Goal: Task Accomplishment & Management: Complete application form

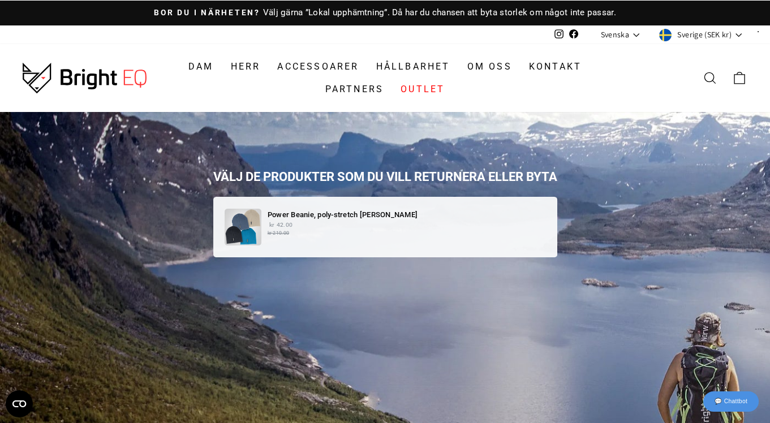
click at [389, 229] on p "kr 42.00 kr 210.00" at bounding box center [407, 229] width 278 height 17
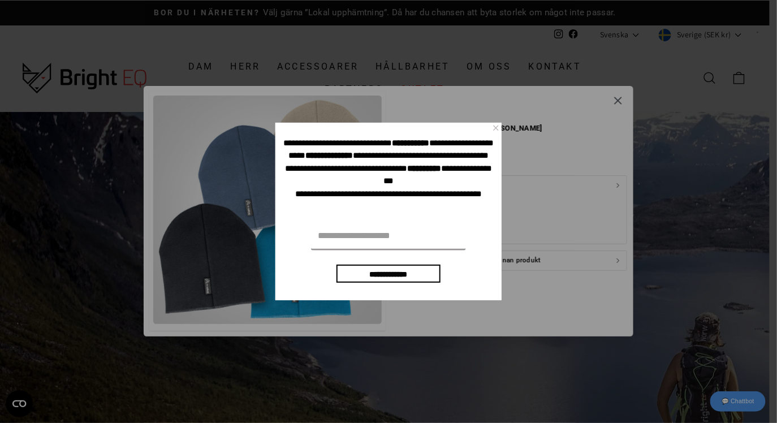
click at [497, 127] on div "×" at bounding box center [495, 128] width 11 height 11
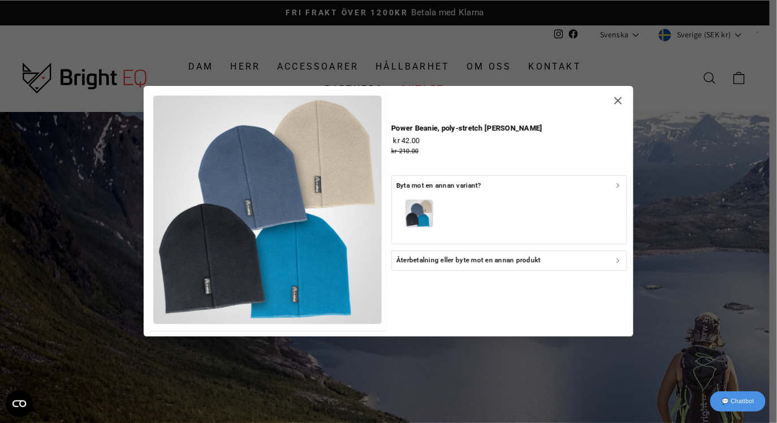
click at [616, 184] on icon "button" at bounding box center [619, 186] width 8 height 8
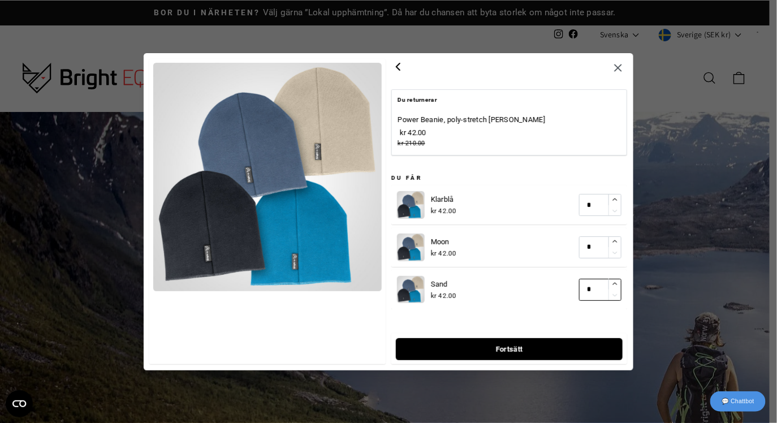
type input "*"
click at [615, 283] on icon "button" at bounding box center [614, 284] width 7 height 7
click at [567, 342] on span "Fortsätt" at bounding box center [509, 348] width 202 height 21
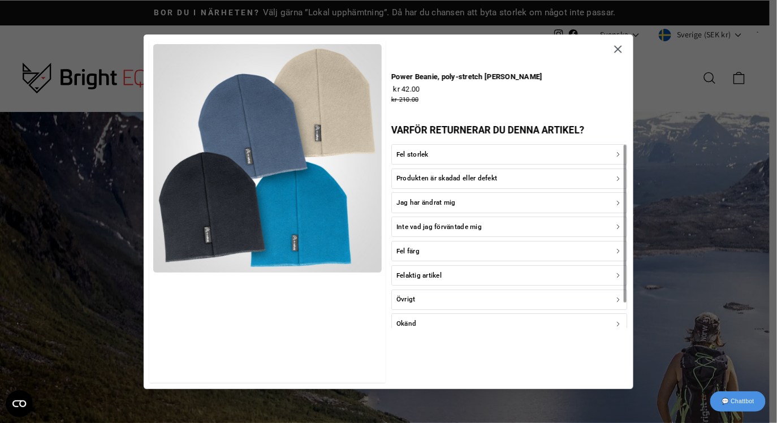
click at [419, 250] on p "Fel färg" at bounding box center [407, 250] width 23 height 11
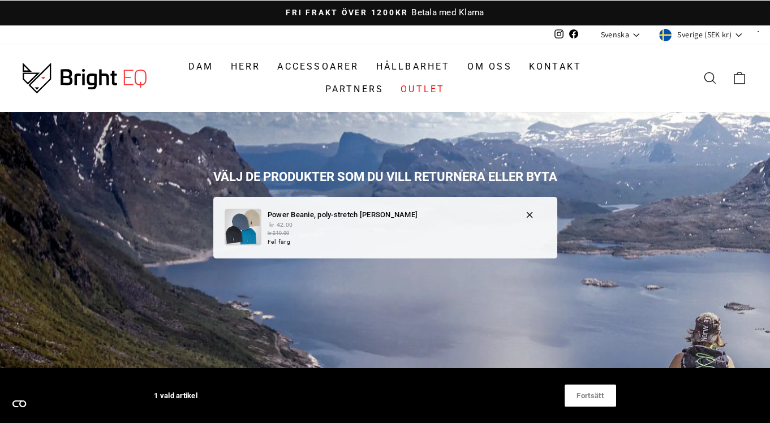
click at [498, 230] on small "kr 210.00" at bounding box center [391, 234] width 246 height 8
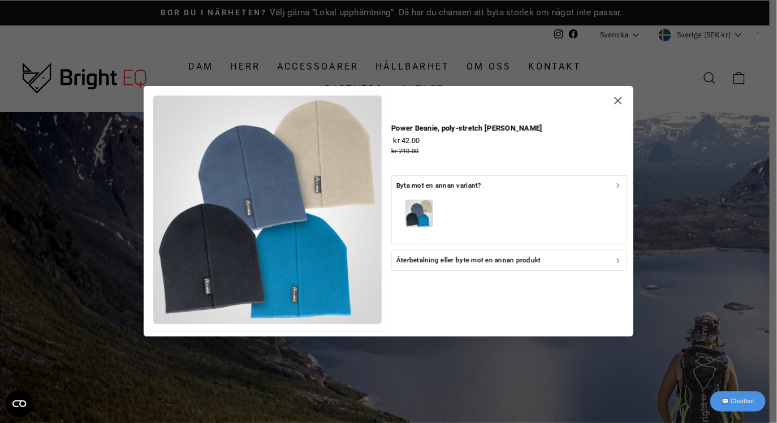
click at [619, 185] on icon "button" at bounding box center [619, 186] width 2 height 4
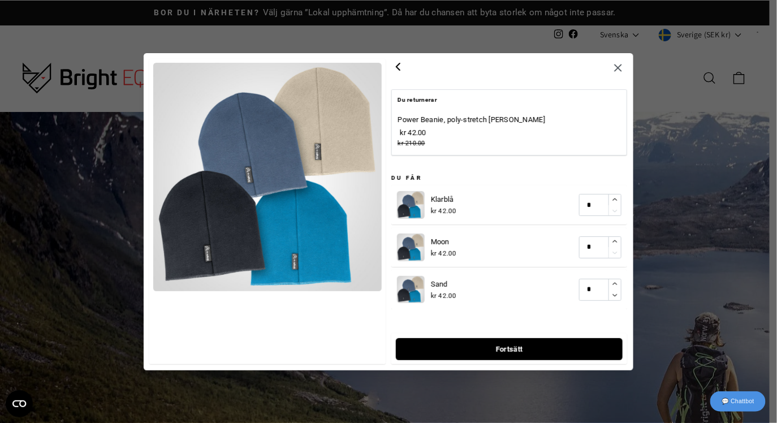
click at [540, 348] on span "Fortsätt" at bounding box center [509, 348] width 202 height 21
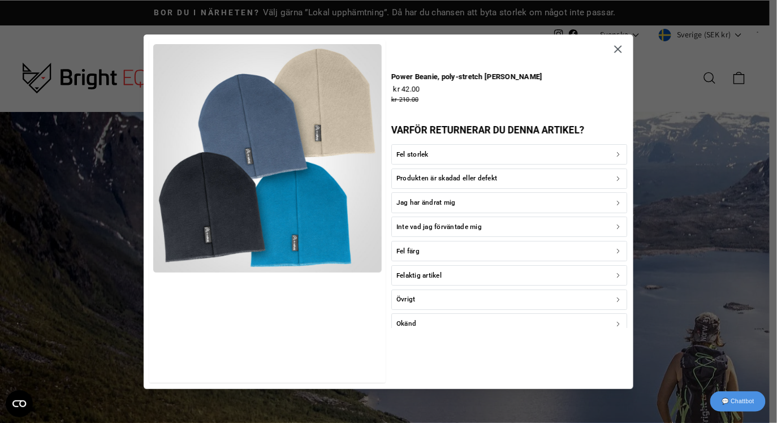
click at [618, 52] on icon "button" at bounding box center [618, 49] width 13 height 13
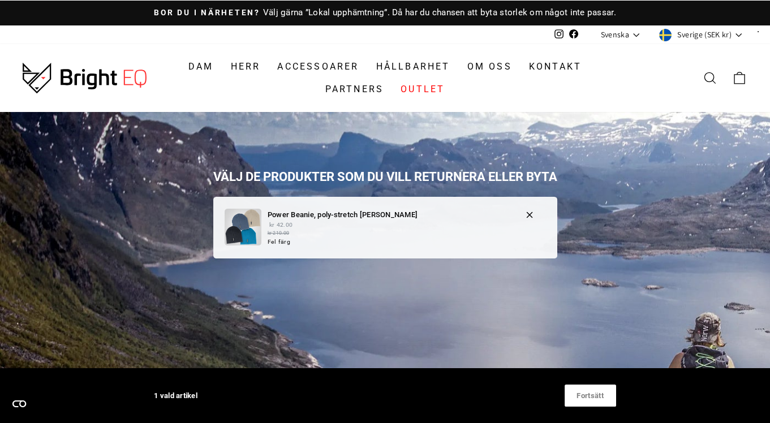
click at [455, 228] on p "kr 42.00 kr 210.00" at bounding box center [391, 229] width 246 height 17
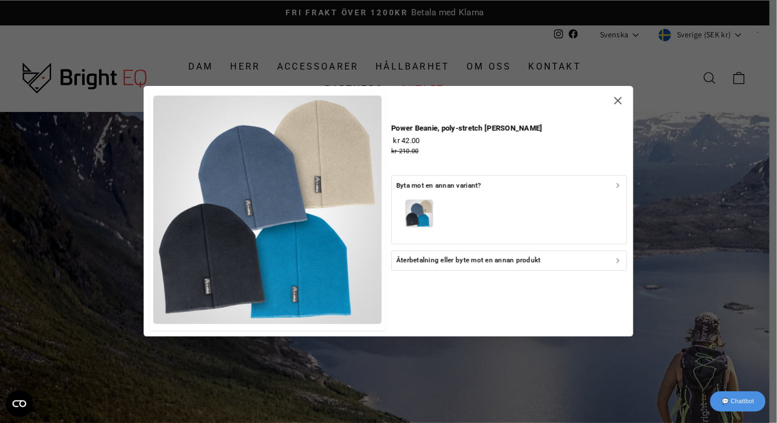
click at [605, 188] on div "Byta mot en annan variant?" at bounding box center [509, 185] width 226 height 11
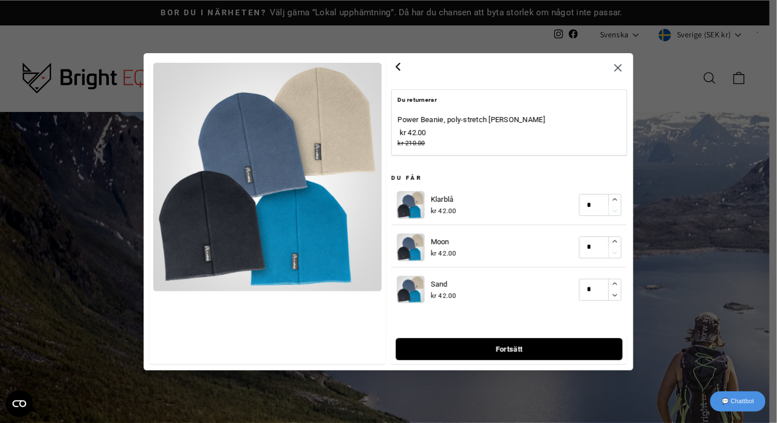
click at [536, 347] on span "Fortsätt" at bounding box center [509, 348] width 202 height 21
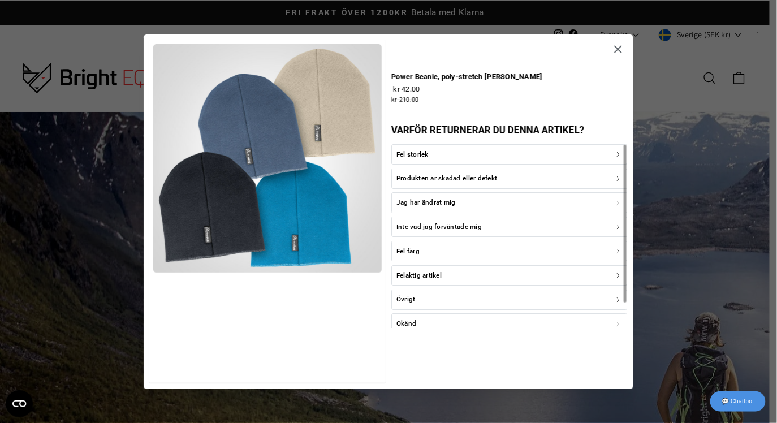
click at [472, 250] on div "Fel färg" at bounding box center [509, 250] width 226 height 11
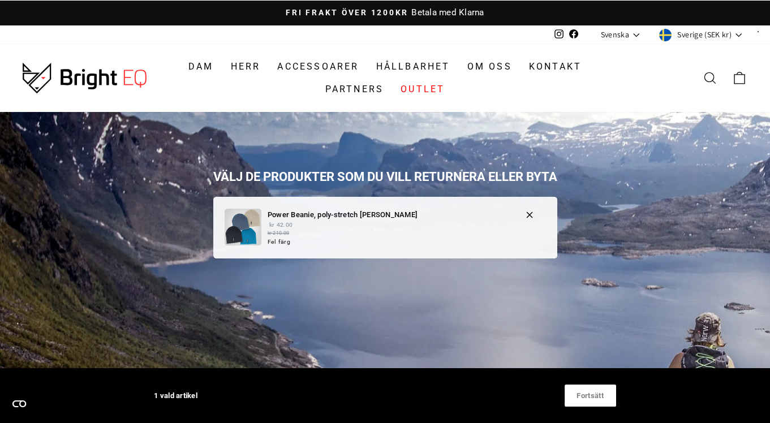
click at [447, 219] on p "Power Beanie, poly-stretch mössa - Moon" at bounding box center [391, 215] width 246 height 12
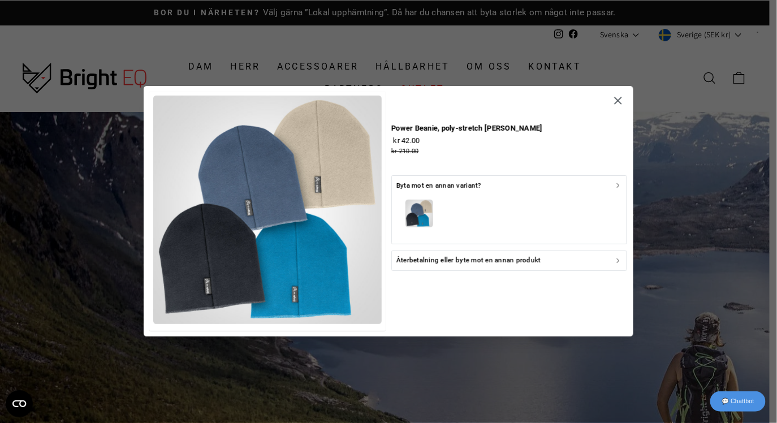
click at [605, 196] on div "button" at bounding box center [509, 215] width 226 height 49
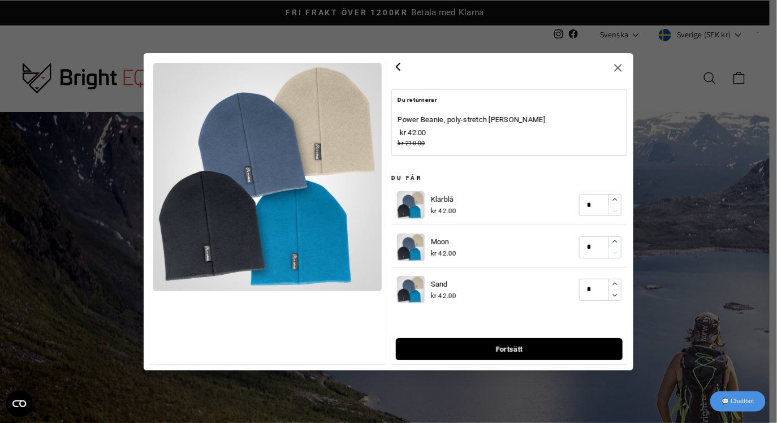
click at [396, 66] on icon "button" at bounding box center [398, 67] width 14 height 14
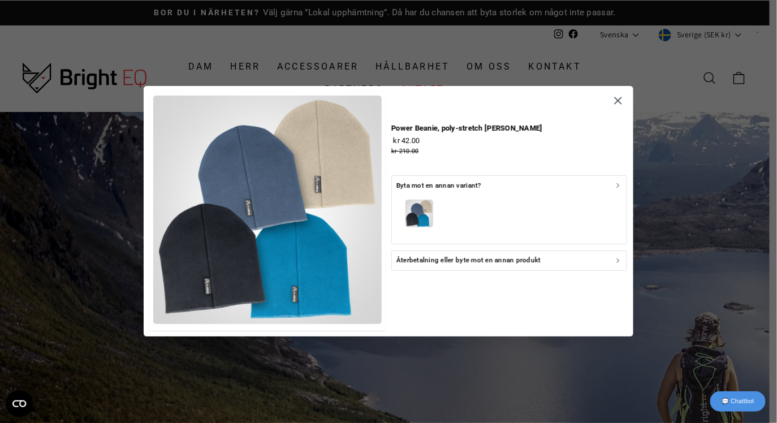
click at [619, 100] on icon "button" at bounding box center [617, 100] width 7 height 7
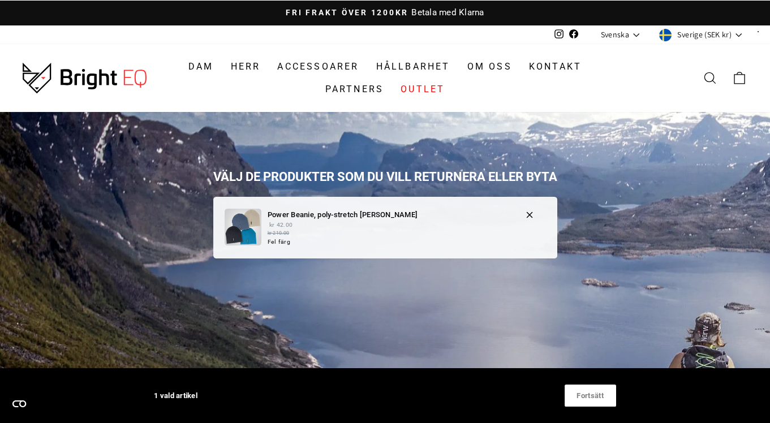
click at [379, 235] on small "kr 210.00" at bounding box center [391, 234] width 246 height 8
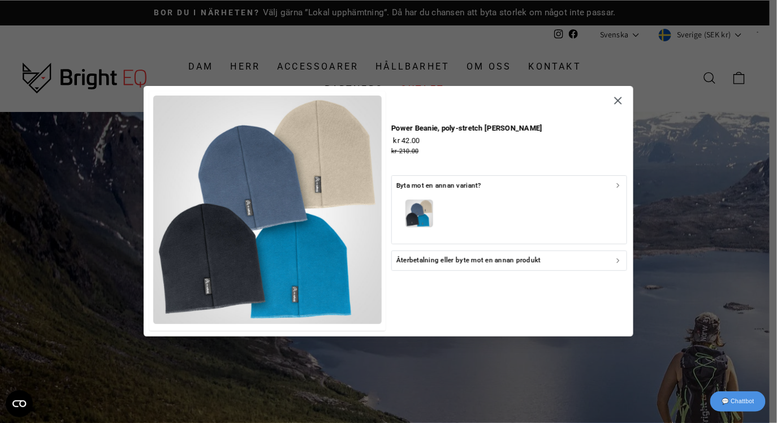
click at [529, 204] on div "button" at bounding box center [509, 215] width 226 height 49
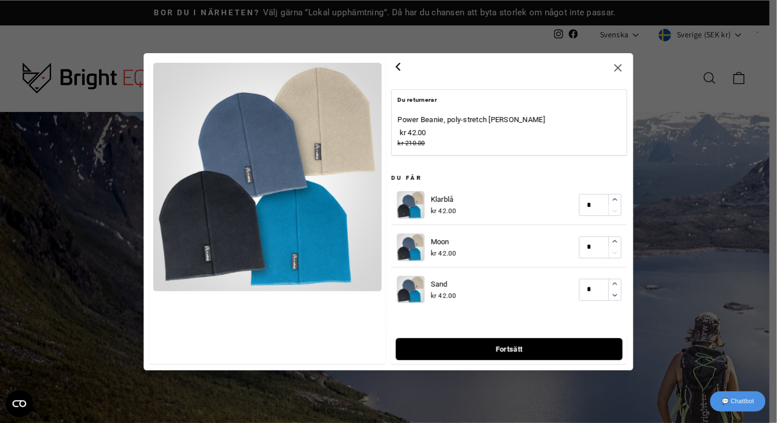
click at [530, 348] on span "Fortsätt" at bounding box center [509, 348] width 202 height 21
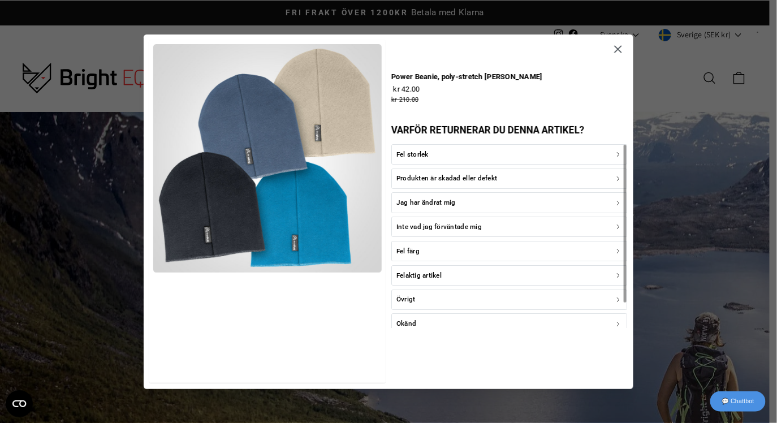
click at [468, 249] on div "Fel färg" at bounding box center [509, 250] width 226 height 11
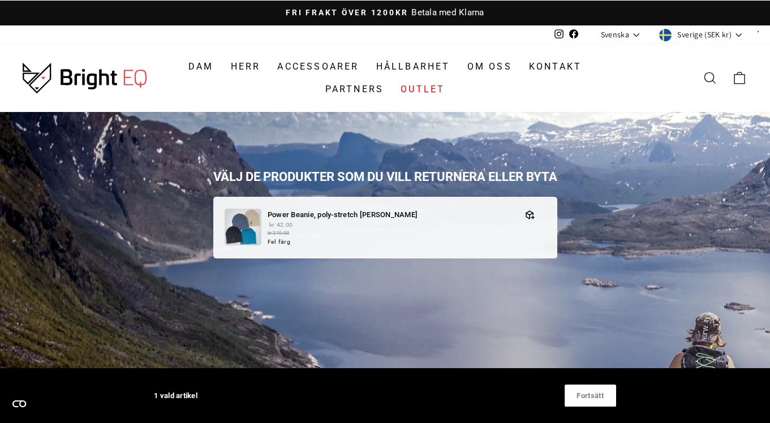
scroll to position [255, 0]
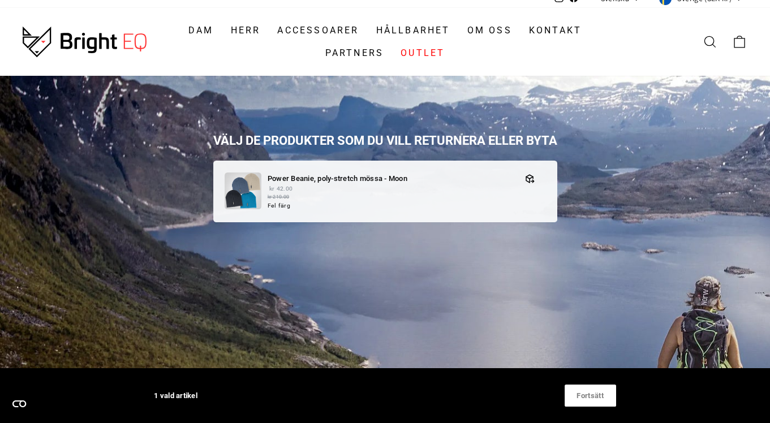
scroll to position [32, 0]
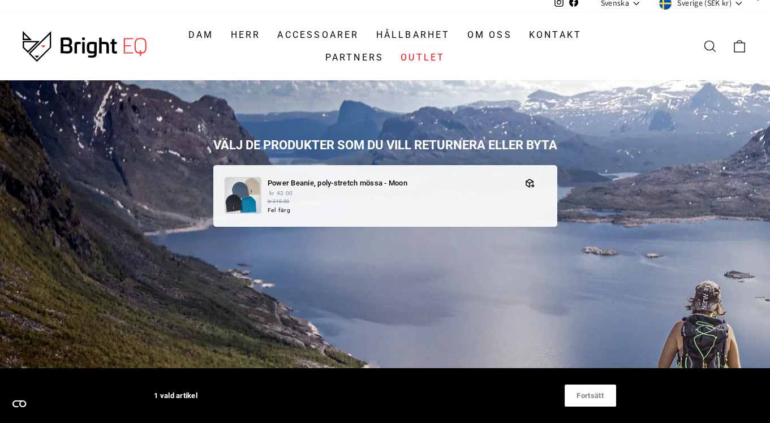
click at [601, 393] on span "Fortsätt" at bounding box center [589, 395] width 27 height 21
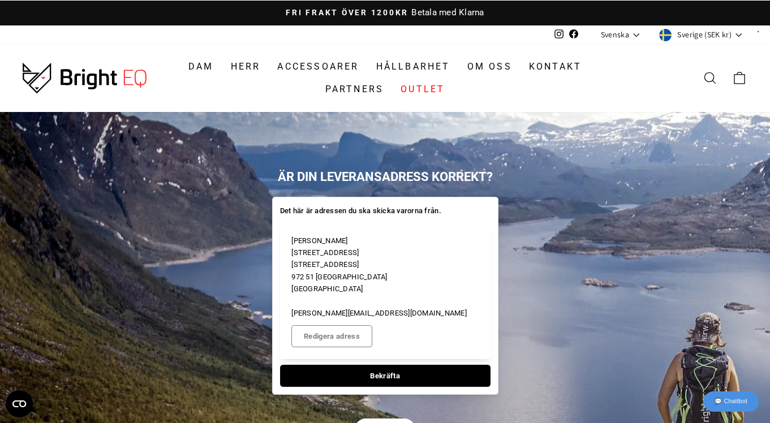
click at [386, 419] on span "Gå tillbaka" at bounding box center [385, 429] width 36 height 21
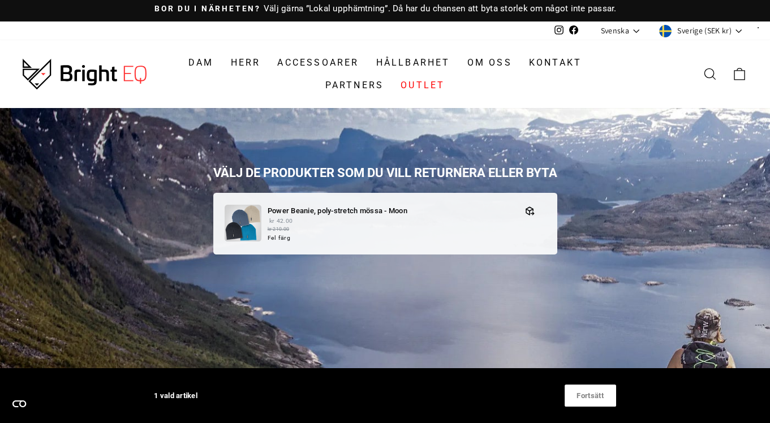
scroll to position [6, 0]
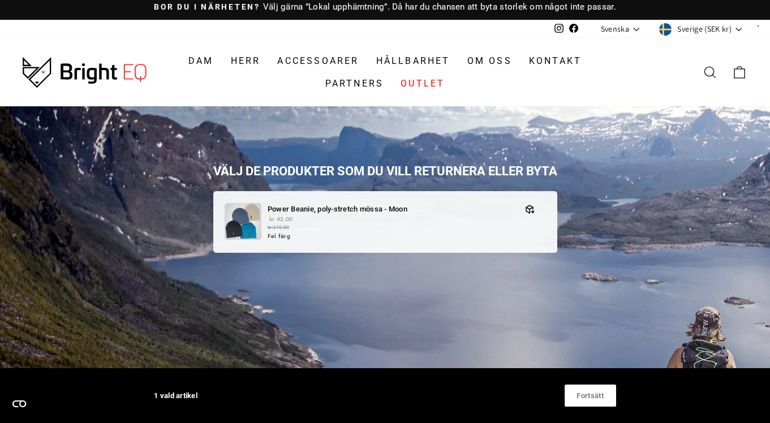
click at [590, 392] on span "Fortsätt" at bounding box center [589, 395] width 27 height 21
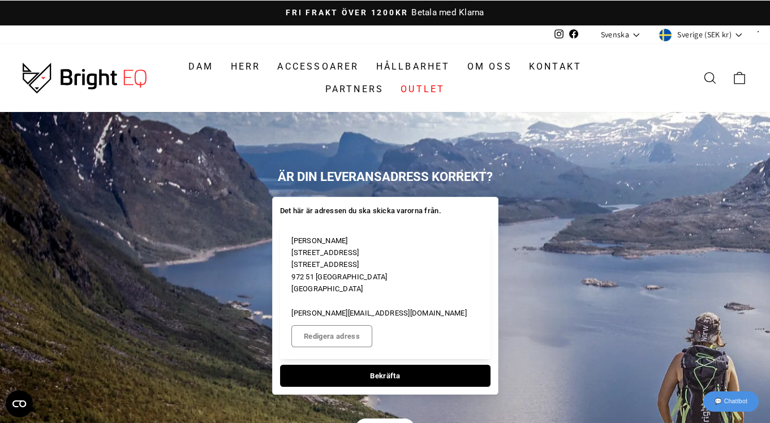
click at [411, 365] on span "Bekräfta" at bounding box center [385, 375] width 186 height 21
select select "**"
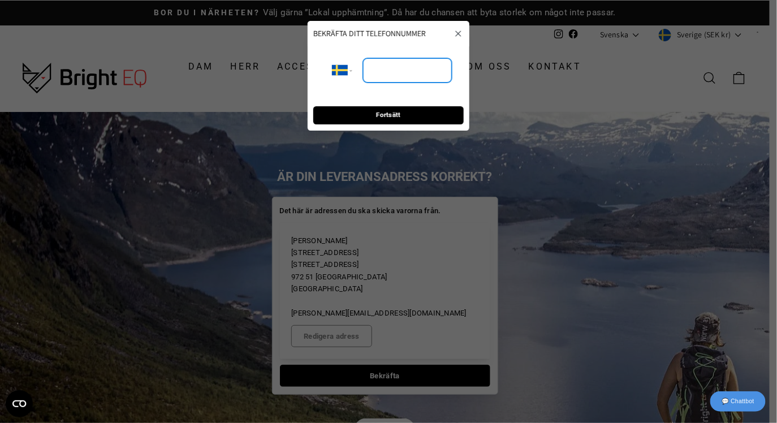
click at [406, 72] on input "tel" at bounding box center [407, 70] width 89 height 25
type input "**********"
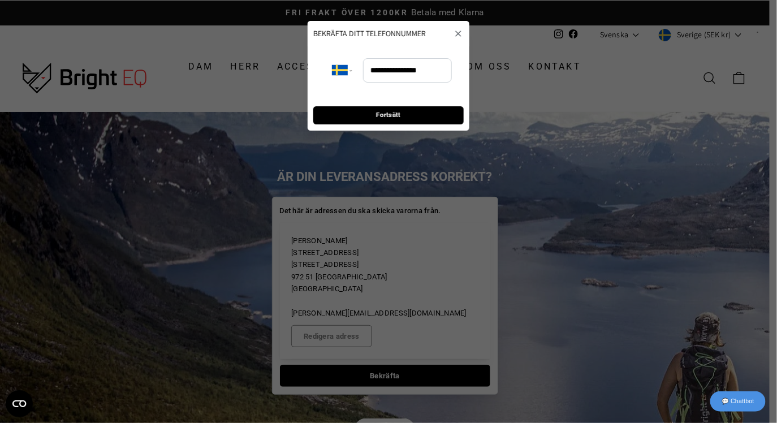
click at [400, 114] on span "Fortsätt" at bounding box center [388, 116] width 24 height 18
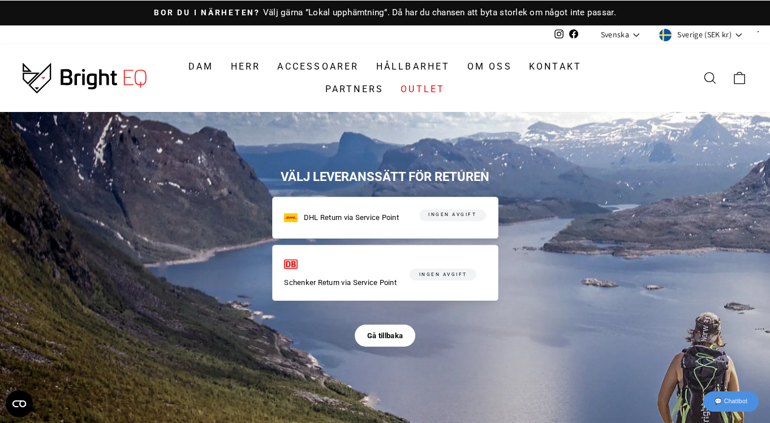
drag, startPoint x: 349, startPoint y: 220, endPoint x: 340, endPoint y: 221, distance: 8.5
click at [348, 220] on div "DHL Return via Service Point" at bounding box center [341, 218] width 115 height 14
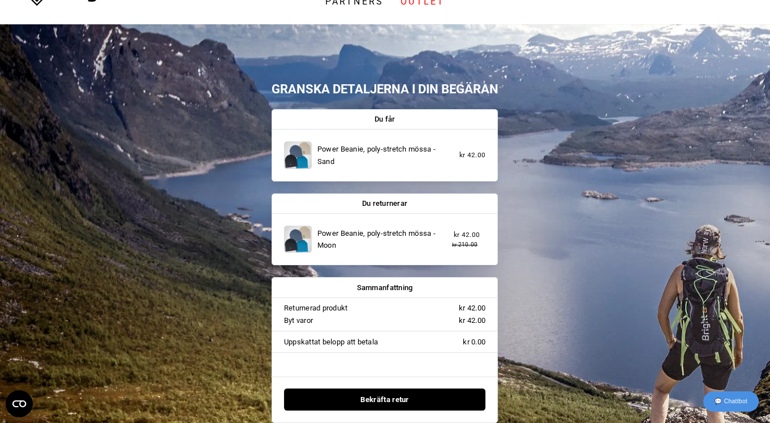
scroll to position [98, 0]
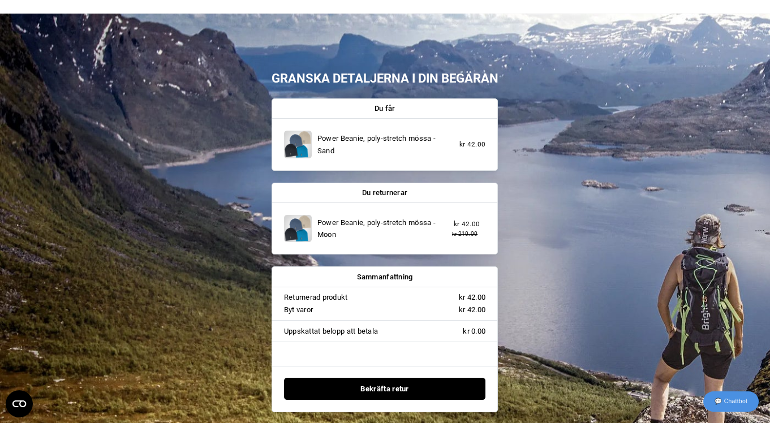
click at [385, 383] on span "Bekräfta retur" at bounding box center [384, 388] width 49 height 21
